Goal: Information Seeking & Learning: Check status

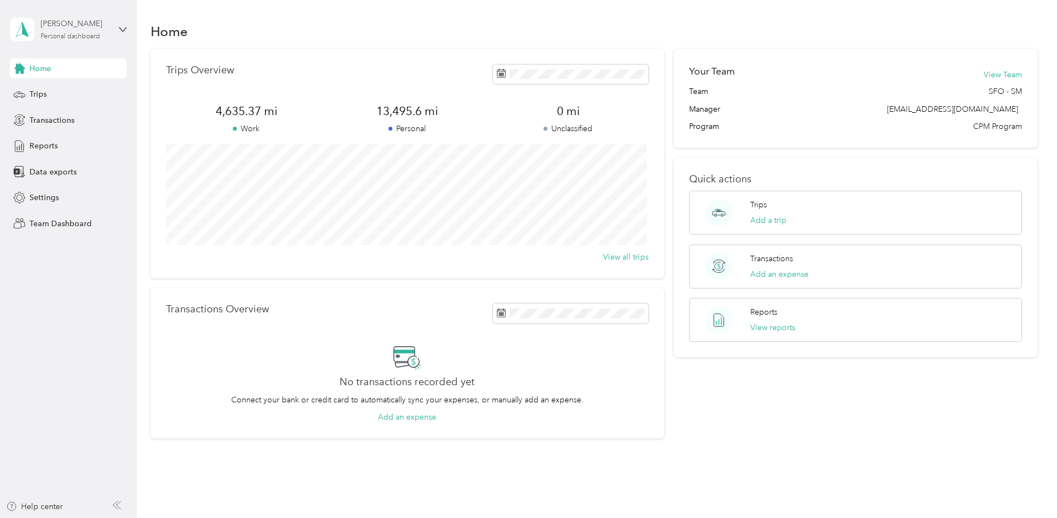
click at [98, 24] on div "[PERSON_NAME]" at bounding box center [75, 24] width 69 height 12
click at [61, 89] on div "Team dashboard" at bounding box center [49, 92] width 59 height 12
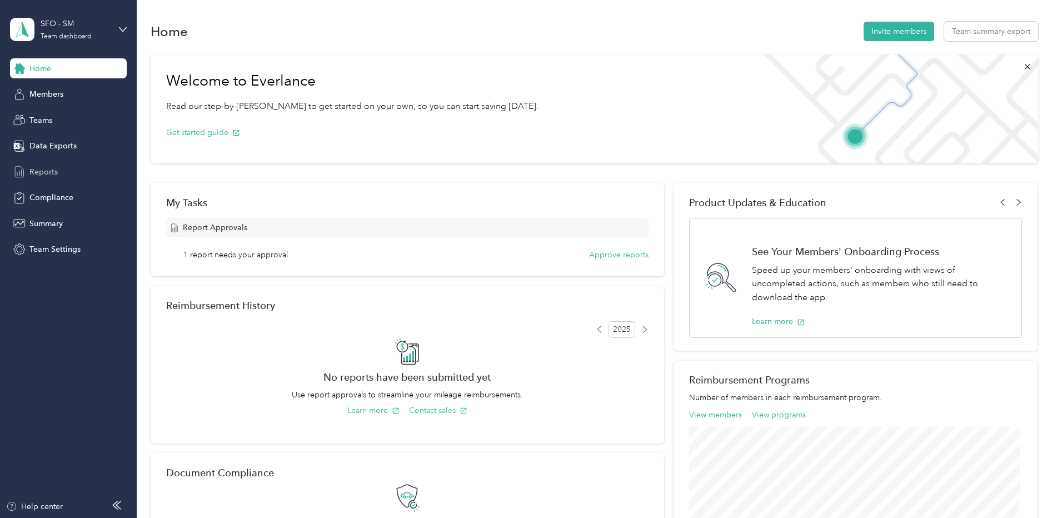
click at [47, 168] on span "Reports" at bounding box center [43, 172] width 28 height 12
